Goal: Information Seeking & Learning: Learn about a topic

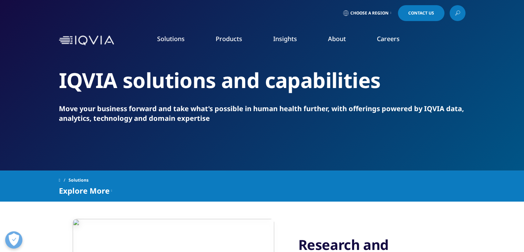
click at [80, 114] on rect "Primary" at bounding box center [81, 112] width 2 height 2
click at [461, 16] on link at bounding box center [458, 13] width 16 height 16
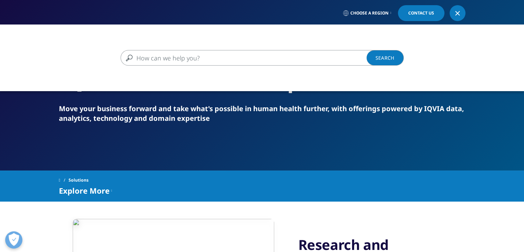
click at [292, 54] on input "Search" at bounding box center [252, 58] width 263 height 16
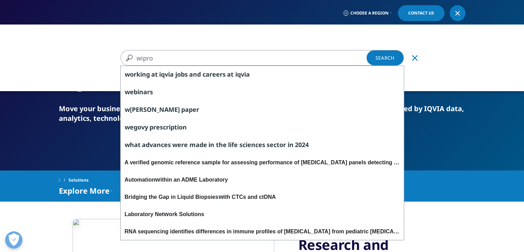
type input "wipro"
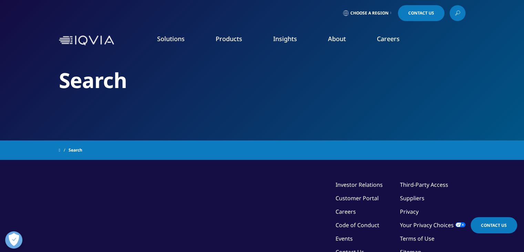
type input "wipro"
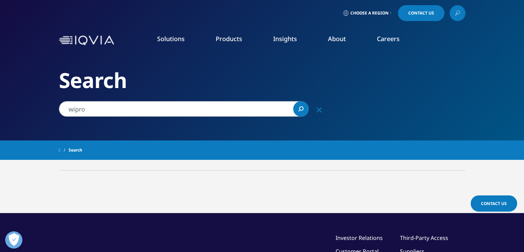
click at [323, 108] on div "Clear" at bounding box center [319, 109] width 17 height 17
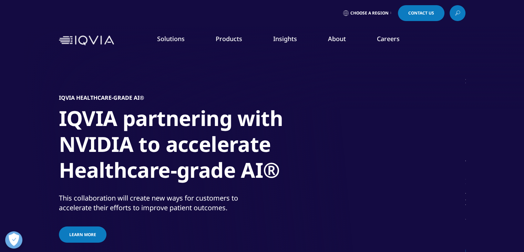
click at [47, 192] on div "SOLUTIONS Research & Development Real World Evidence Commercialization Technolo…" at bounding box center [74, 172] width 129 height 190
